Goal: Contribute content: Add original content to the website for others to see

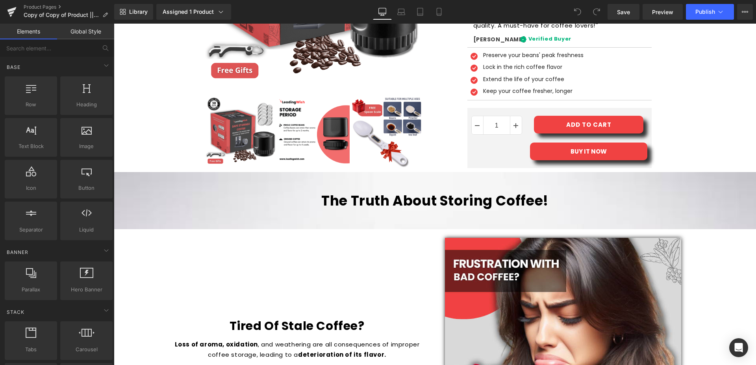
scroll to position [442, 0]
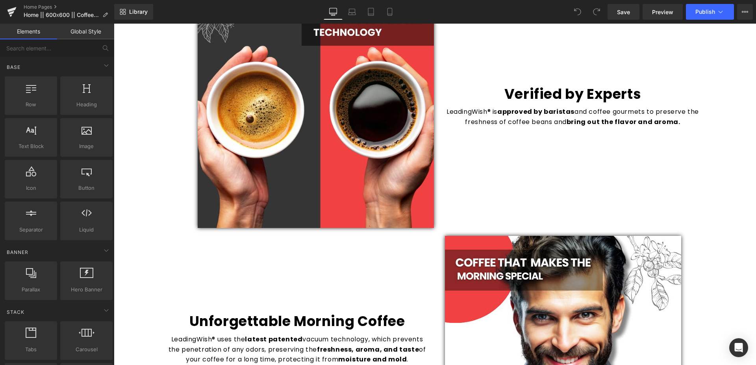
scroll to position [321, 0]
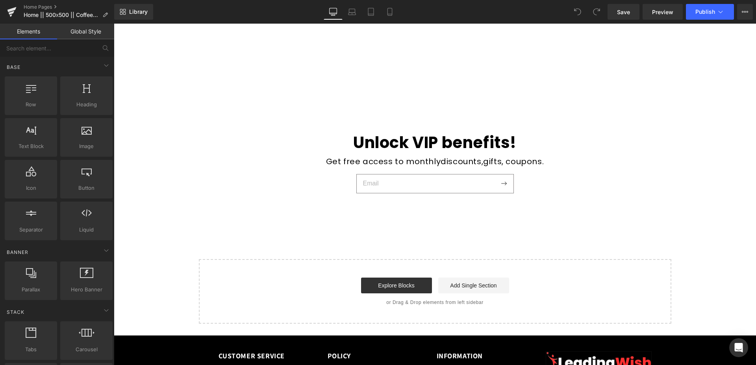
scroll to position [1519, 0]
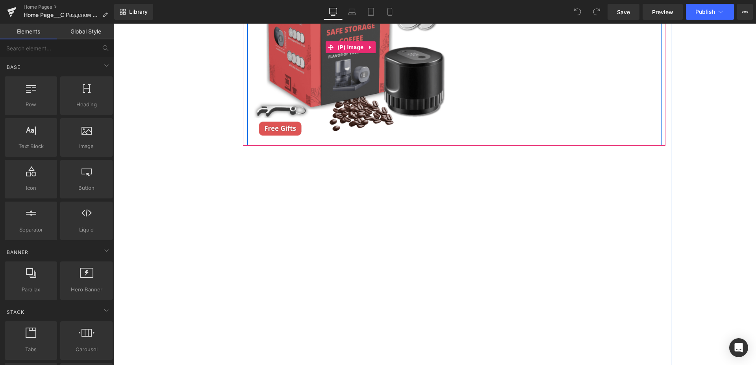
scroll to position [1244, 0]
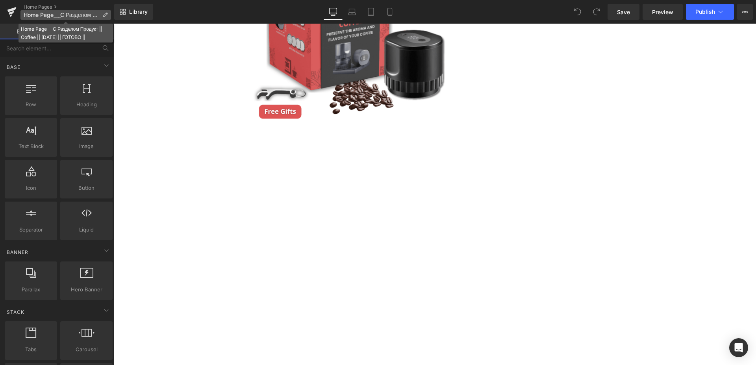
click at [107, 12] on icon at bounding box center [105, 15] width 6 height 6
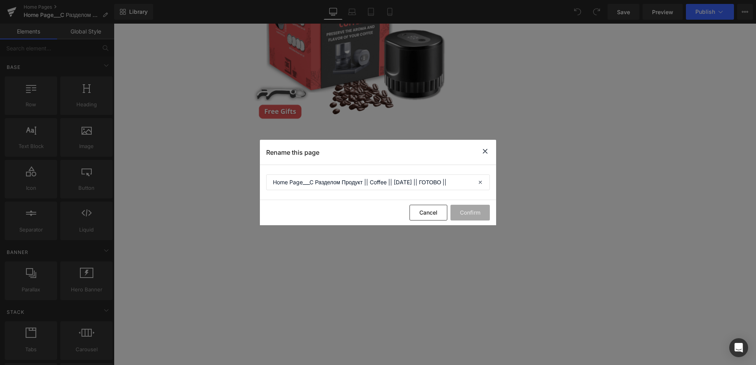
click at [483, 150] on icon at bounding box center [484, 151] width 9 height 10
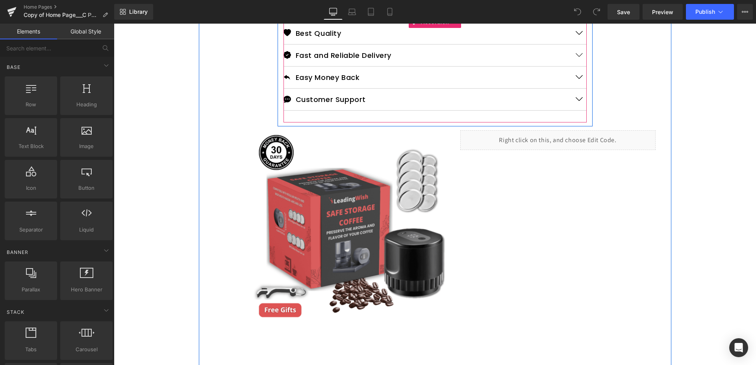
scroll to position [1044, 0]
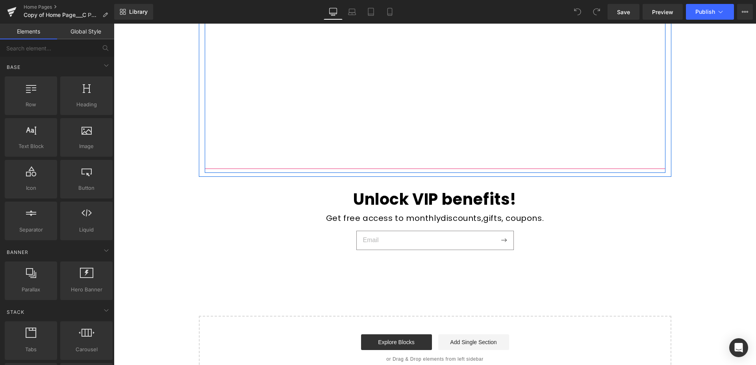
scroll to position [1325, 0]
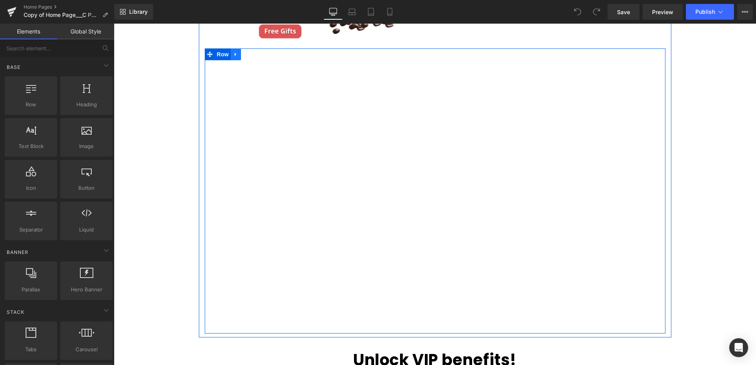
click at [235, 53] on icon at bounding box center [236, 54] width 2 height 4
click at [253, 54] on icon at bounding box center [256, 54] width 6 height 6
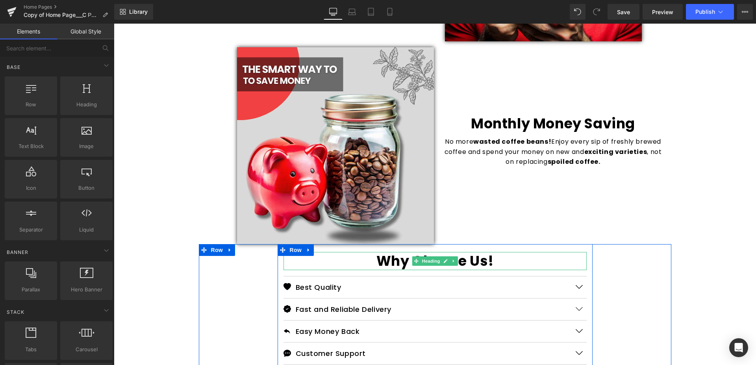
scroll to position [722, 0]
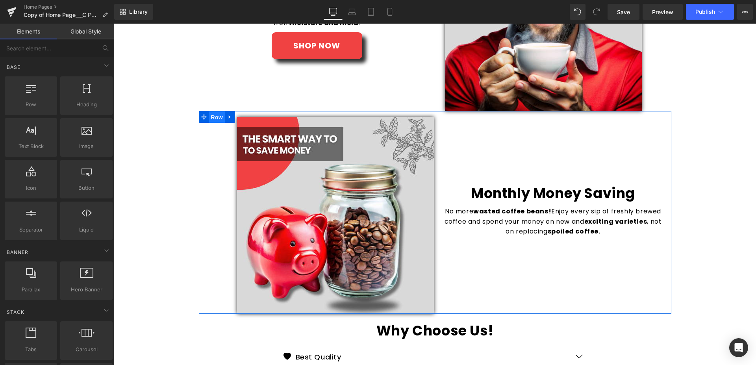
click at [211, 116] on span "Row" at bounding box center [217, 117] width 16 height 12
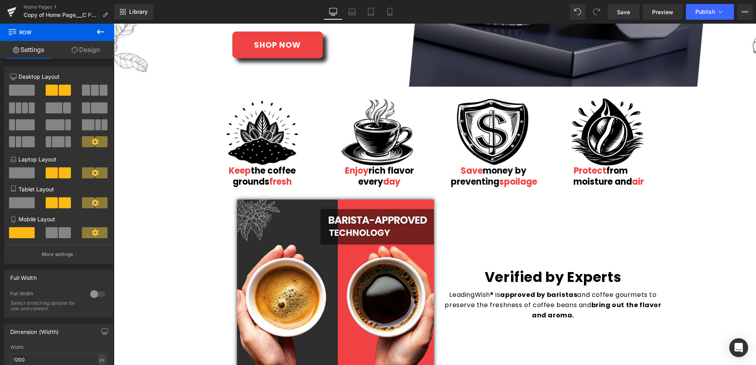
scroll to position [201, 0]
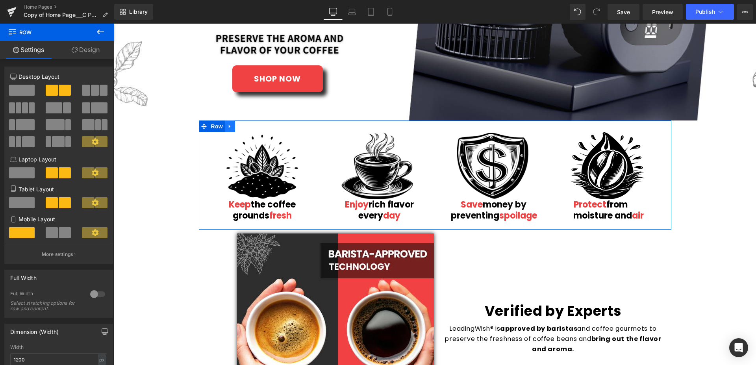
click at [227, 124] on icon at bounding box center [230, 126] width 6 height 6
click at [249, 127] on icon at bounding box center [251, 127] width 6 height 6
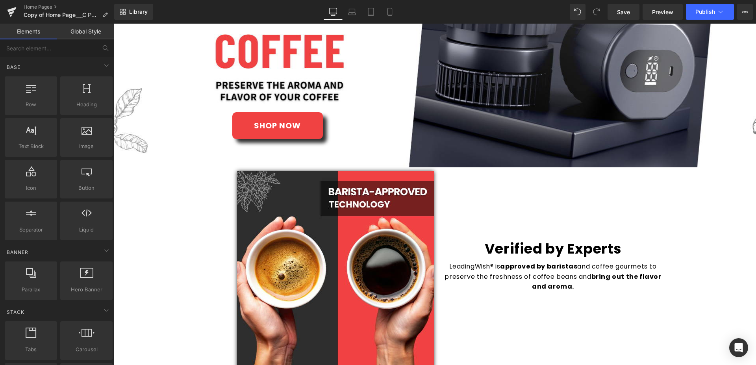
scroll to position [120, 0]
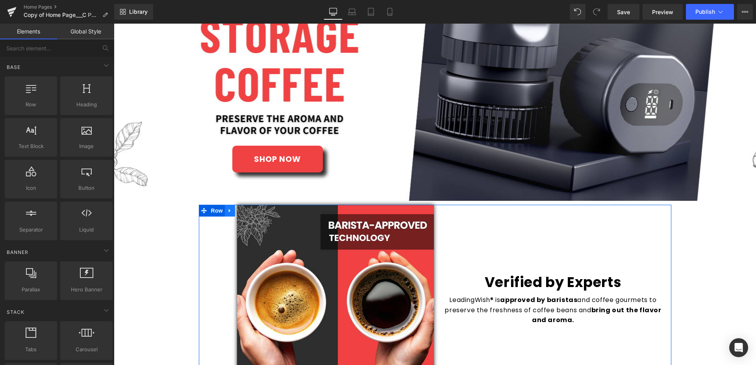
click at [229, 207] on link at bounding box center [230, 211] width 10 height 12
click at [248, 212] on icon at bounding box center [251, 211] width 6 height 6
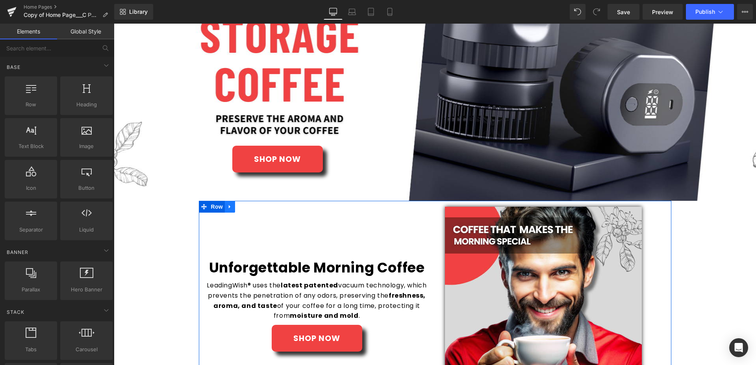
click at [228, 208] on icon at bounding box center [230, 206] width 6 height 6
click at [245, 209] on link at bounding box center [250, 207] width 10 height 12
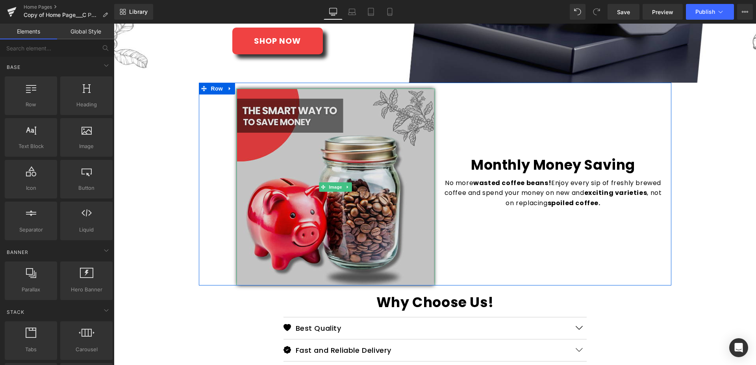
scroll to position [241, 0]
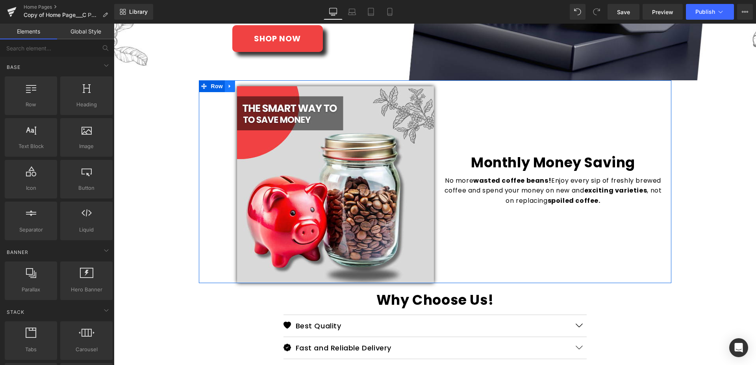
click at [229, 82] on link at bounding box center [230, 86] width 10 height 12
click at [248, 85] on icon at bounding box center [251, 86] width 6 height 6
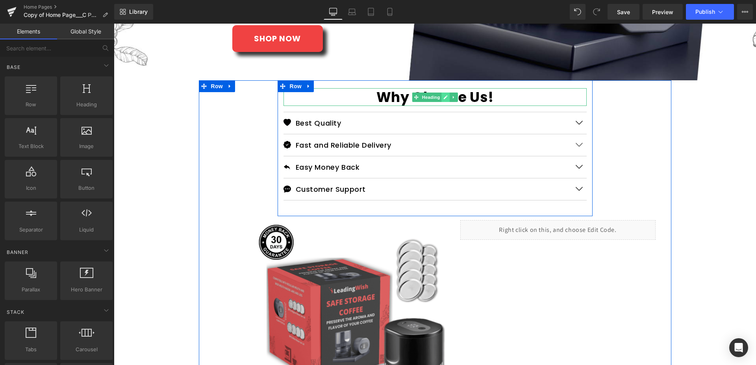
click at [444, 97] on link at bounding box center [445, 96] width 8 height 9
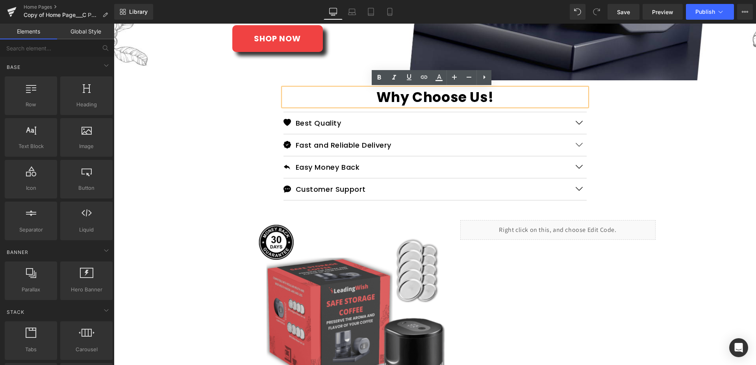
click at [444, 97] on strong "Why Choose Us!" at bounding box center [434, 96] width 117 height 19
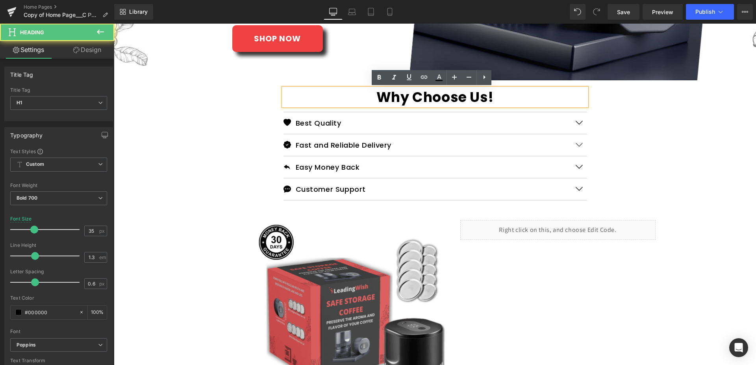
click at [658, 144] on div "Why Choose Us! Heading Icon Best Quality Text Block Icon List We take pride in …" at bounding box center [435, 248] width 472 height 337
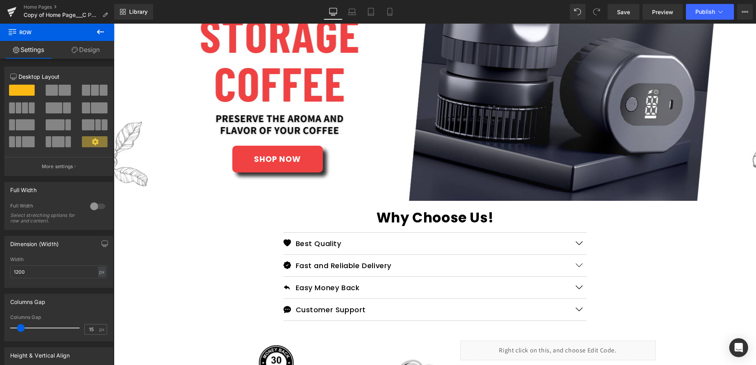
scroll to position [0, 0]
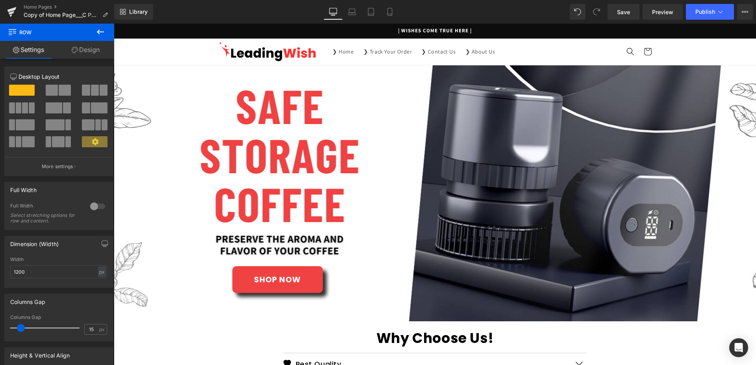
click at [329, 96] on div at bounding box center [435, 193] width 642 height 256
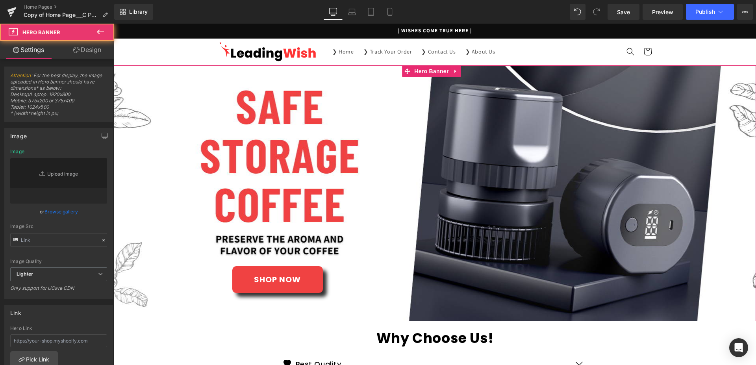
type input "https://ucarecdn.com/01454a7f-5e85-41d6-a803-7d47d057e81d/-/format/auto/-/previ…"
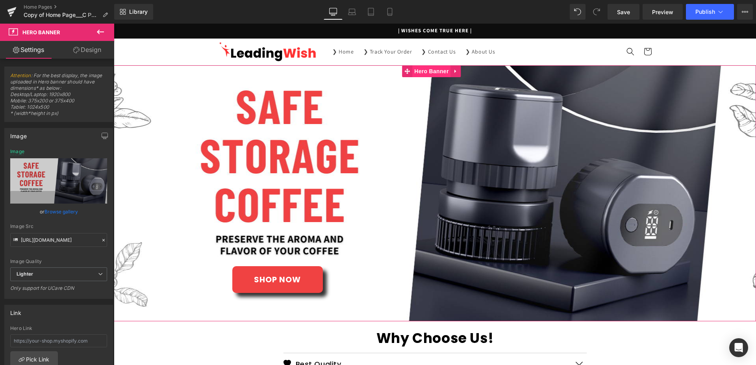
click at [425, 72] on span "Hero Banner" at bounding box center [431, 71] width 38 height 12
click at [92, 53] on link "Design" at bounding box center [87, 50] width 57 height 18
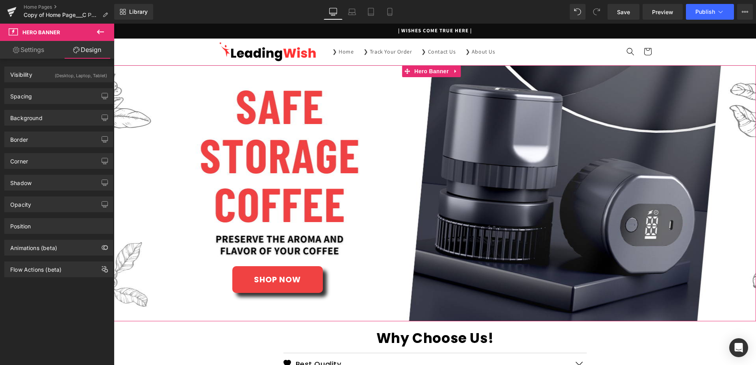
click at [36, 46] on link "Settings" at bounding box center [28, 50] width 57 height 18
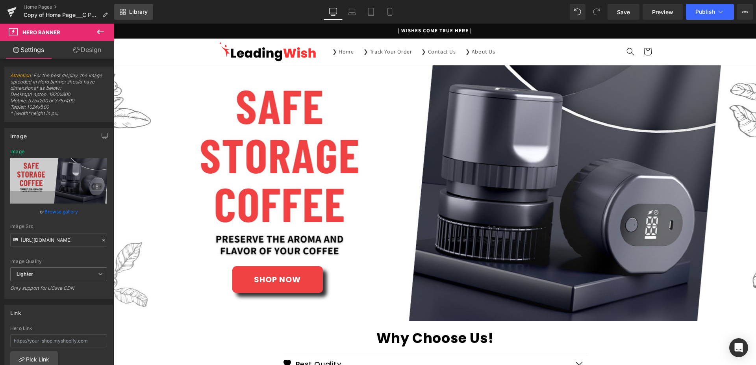
click at [129, 15] on link "Library" at bounding box center [133, 12] width 39 height 16
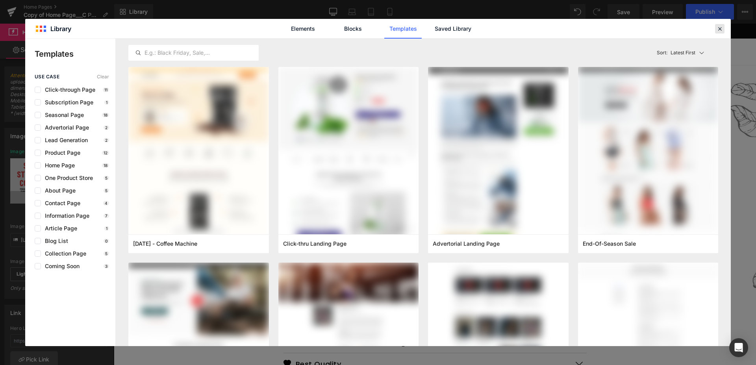
drag, startPoint x: 720, startPoint y: 29, endPoint x: 606, endPoint y: 6, distance: 116.5
click at [720, 29] on icon at bounding box center [719, 28] width 7 height 7
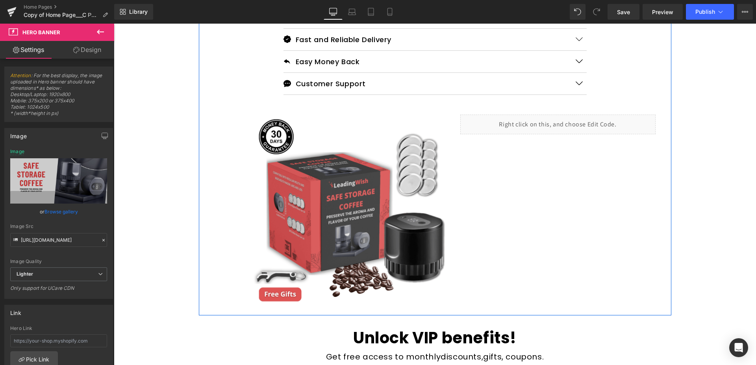
scroll to position [361, 0]
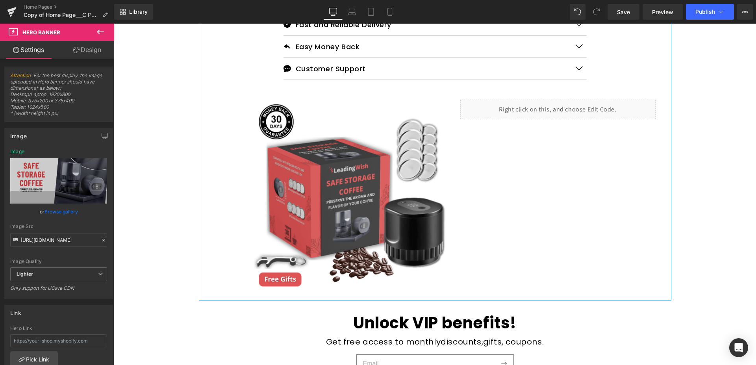
click at [371, 154] on img at bounding box center [350, 198] width 195 height 197
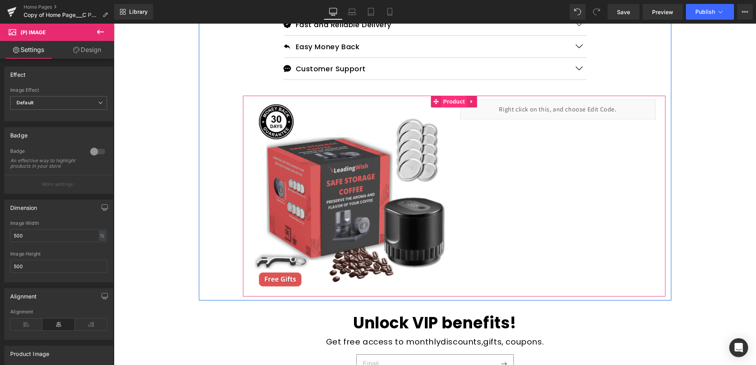
click at [452, 98] on span "Product" at bounding box center [454, 102] width 26 height 12
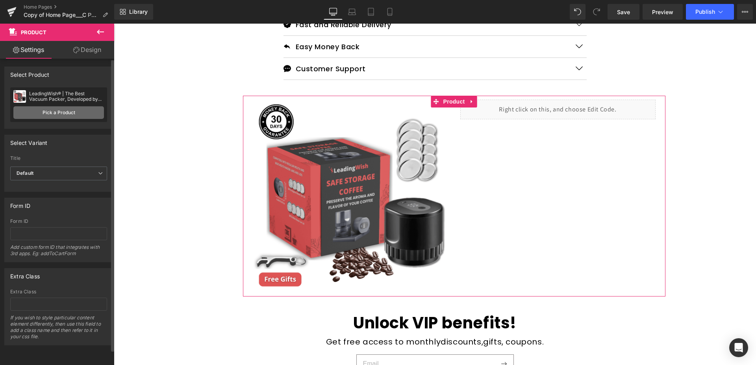
click at [77, 109] on link "Pick a Product" at bounding box center [58, 112] width 91 height 13
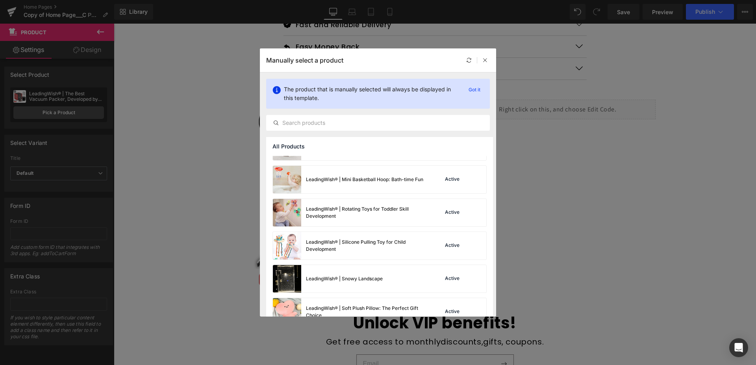
scroll to position [241, 0]
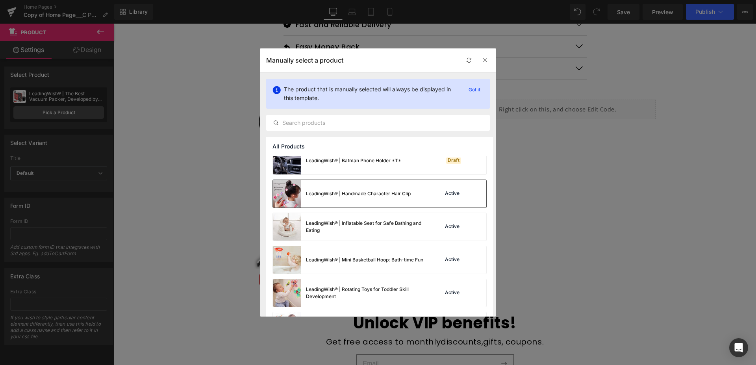
click at [352, 194] on div "LeadingWish® | Handmade Character Hair Clip" at bounding box center [358, 193] width 105 height 7
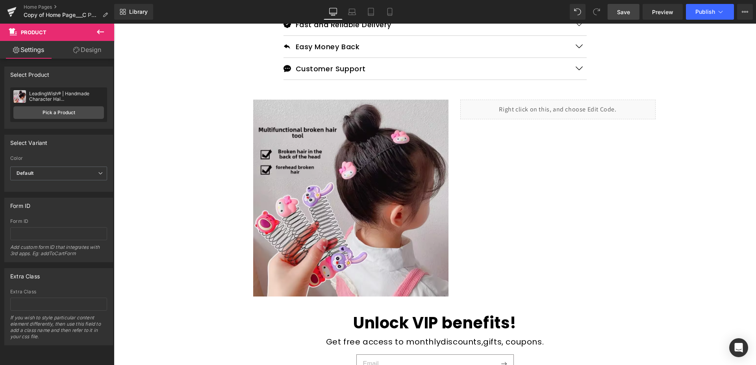
click at [614, 18] on link "Save" at bounding box center [623, 12] width 32 height 16
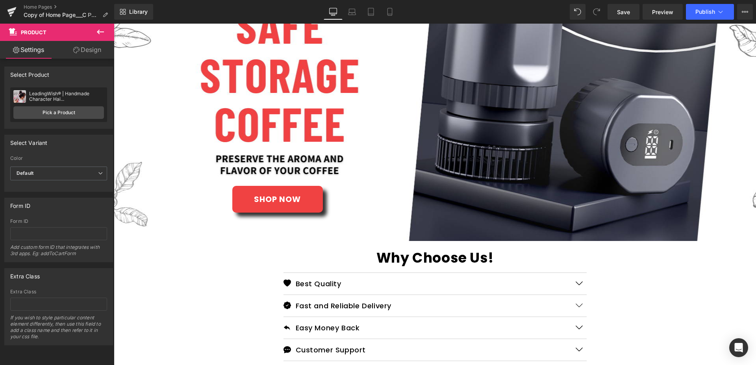
scroll to position [0, 0]
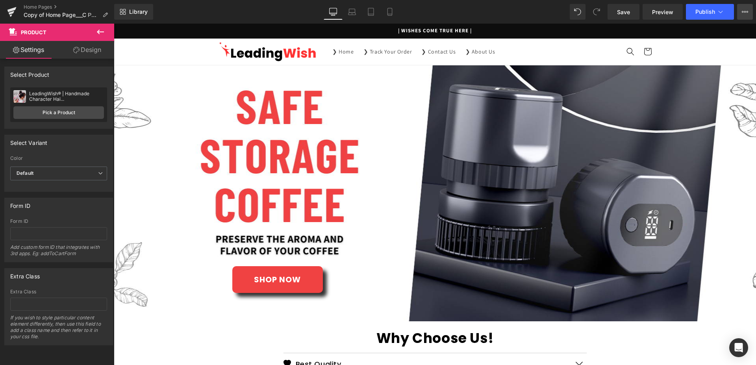
click at [746, 15] on button "Upgrade Plan View Live Page View with current Template Save Template to Library…" at bounding box center [745, 12] width 16 height 16
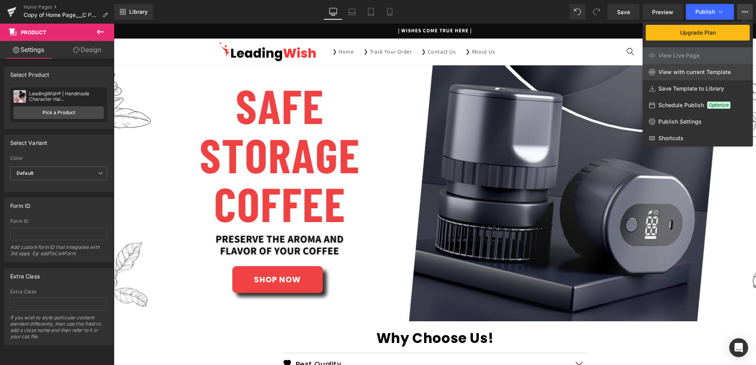
click at [691, 76] on link "View with current Template" at bounding box center [697, 72] width 110 height 17
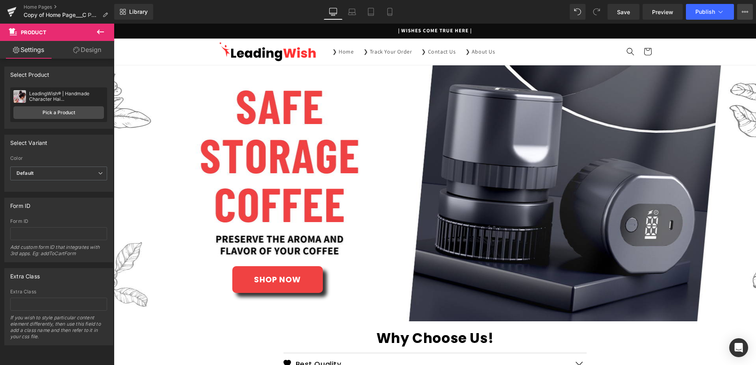
click at [746, 7] on button "Upgrade Plan View Live Page View with current Template Save Template to Library…" at bounding box center [745, 12] width 16 height 16
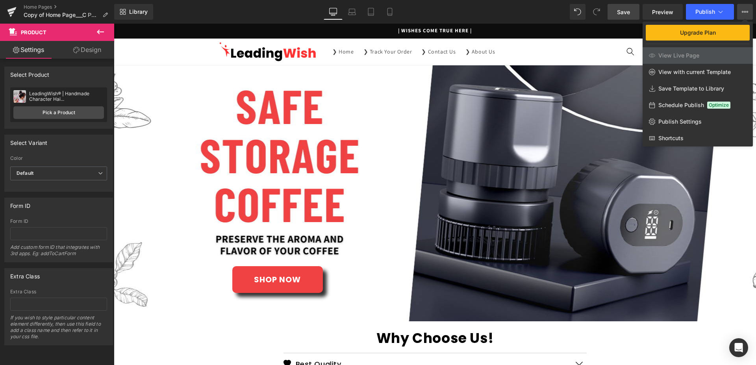
click at [627, 8] on span "Save" at bounding box center [623, 12] width 13 height 8
click at [667, 72] on span "View with current Template" at bounding box center [694, 71] width 72 height 7
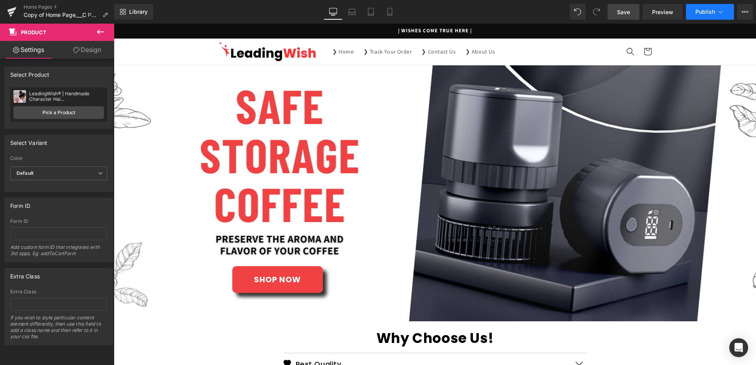
click at [700, 8] on button "Publish" at bounding box center [709, 12] width 48 height 16
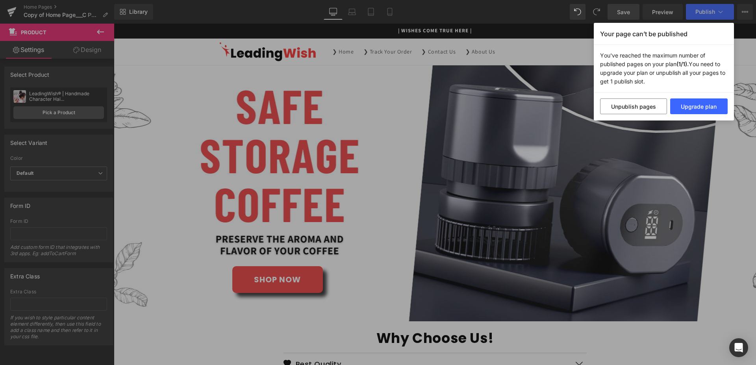
click at [728, 204] on div "Your page can’t be published You've reached the maximum number of published pag…" at bounding box center [378, 182] width 756 height 365
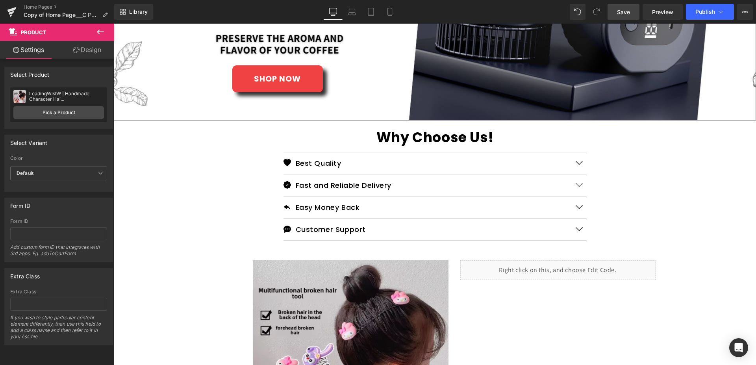
scroll to position [401, 0]
